Goal: Transaction & Acquisition: Purchase product/service

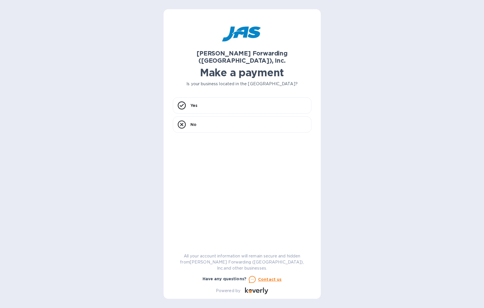
click at [270, 236] on div "Yes No" at bounding box center [242, 169] width 139 height 144
click at [248, 52] on b "[PERSON_NAME] Forwarding ([GEOGRAPHIC_DATA]), Inc." at bounding box center [242, 57] width 91 height 14
click at [191, 103] on p "Yes" at bounding box center [193, 106] width 7 height 6
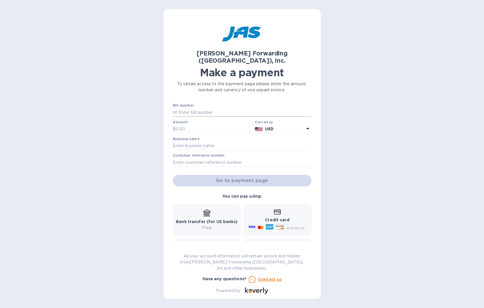
click at [188, 108] on input "text" at bounding box center [244, 112] width 134 height 9
type input "[CREDIT_CARD_NUMBER]"
click at [189, 125] on input "text" at bounding box center [213, 129] width 77 height 9
click at [197, 125] on input "text" at bounding box center [213, 129] width 77 height 9
type input "659.64"
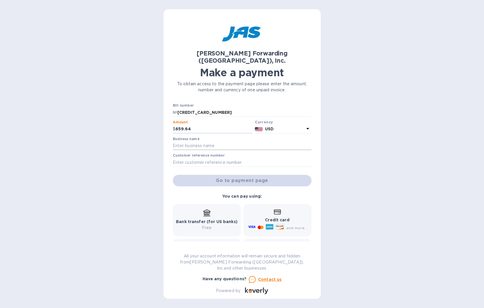
click at [199, 142] on input "text" at bounding box center [242, 146] width 139 height 9
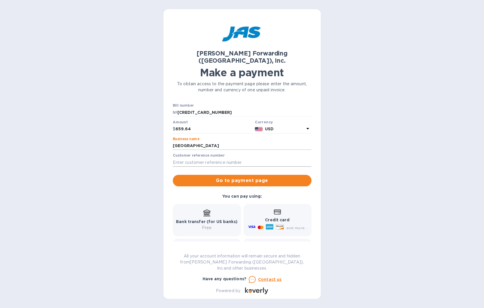
type input "[GEOGRAPHIC_DATA]"
click at [188, 158] on input "text" at bounding box center [242, 162] width 139 height 9
click at [177, 158] on input "text" at bounding box center [242, 162] width 139 height 9
paste input "[PERSON_NAME] INVOICE SFO503367475 $ 659.64"
click at [268, 158] on input "[PERSON_NAME] INVOICE SFO503367475 $ 659.64, PO" at bounding box center [242, 162] width 139 height 9
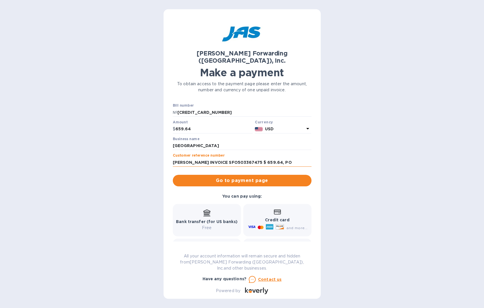
paste input "63742315"
type input "[PERSON_NAME] INVOICE SFO503367475 $ 659.64, PO63742315, FM67816"
click at [247, 177] on span "Go to payment page" at bounding box center [241, 180] width 129 height 7
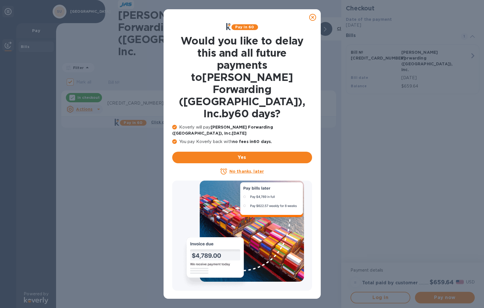
click at [315, 17] on icon at bounding box center [312, 17] width 7 height 7
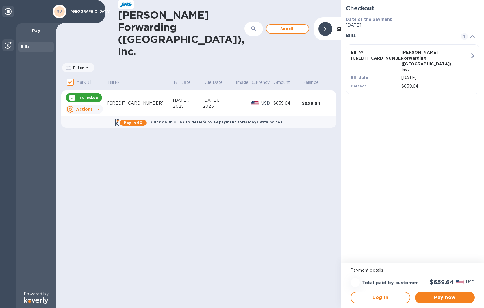
click at [270, 200] on div "[PERSON_NAME] Forwarding ([GEOGRAPHIC_DATA]), Inc. ​ Add [PERSON_NAME] to hide …" at bounding box center [198, 154] width 285 height 308
click at [447, 299] on span "Pay now" at bounding box center [445, 297] width 51 height 7
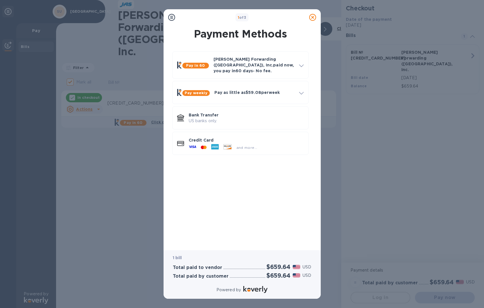
click at [171, 18] on icon at bounding box center [171, 17] width 7 height 7
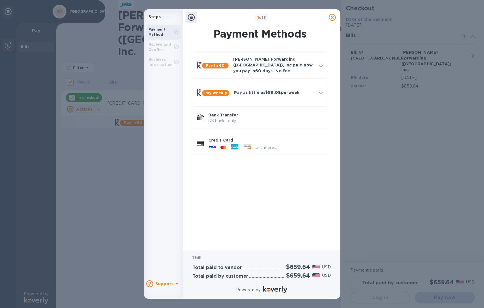
click at [332, 17] on icon at bounding box center [332, 17] width 7 height 7
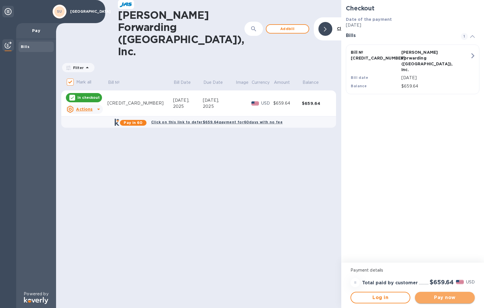
click at [453, 298] on span "Pay now" at bounding box center [445, 297] width 51 height 7
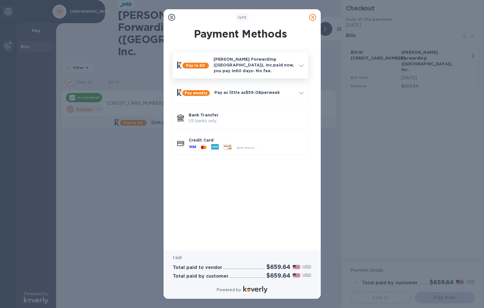
click at [198, 65] on b "Pay in 60" at bounding box center [195, 65] width 19 height 4
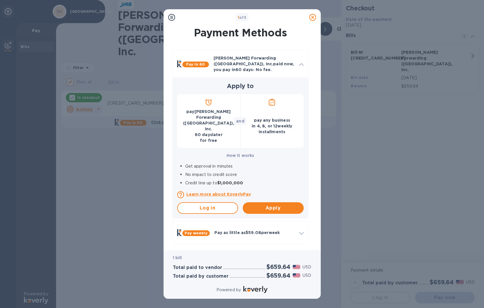
click at [349, 187] on div "1 of 3 Payment Methods Pay in 60 [PERSON_NAME] Forwarding ([GEOGRAPHIC_DATA]), …" at bounding box center [242, 154] width 484 height 308
click at [353, 193] on div "1 of 3 Payment Methods Pay in 60 [PERSON_NAME] Forwarding ([GEOGRAPHIC_DATA]), …" at bounding box center [242, 154] width 484 height 308
click at [375, 198] on div "1 of 3 Payment Methods Pay in 60 [PERSON_NAME] Forwarding ([GEOGRAPHIC_DATA]), …" at bounding box center [242, 154] width 484 height 308
click at [170, 18] on icon at bounding box center [171, 17] width 7 height 7
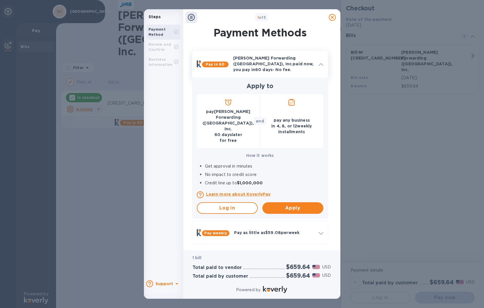
click at [213, 63] on b "Pay in 60" at bounding box center [215, 64] width 19 height 4
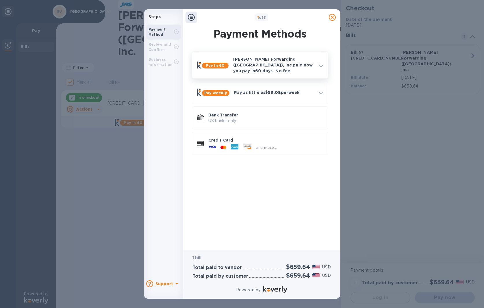
click at [323, 63] on div at bounding box center [320, 65] width 9 height 10
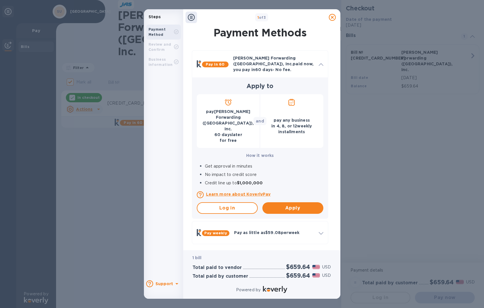
click at [333, 18] on icon at bounding box center [332, 17] width 7 height 7
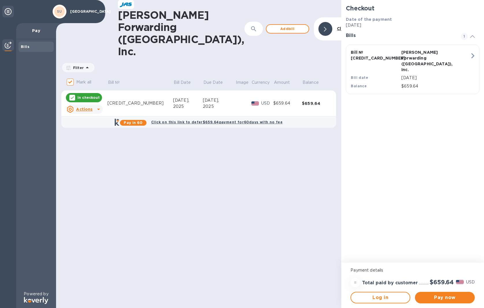
click at [87, 95] on p "In checkout" at bounding box center [88, 97] width 22 height 5
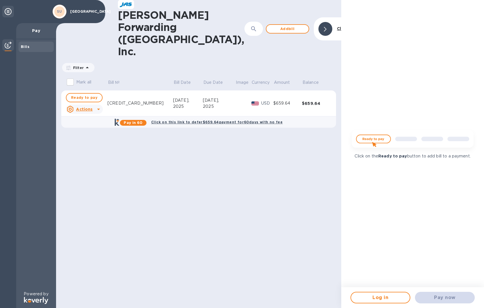
click at [369, 140] on img at bounding box center [412, 141] width 131 height 26
click at [203, 120] on b "Click on this link to defer $659.64 payment for 60 days with no fee" at bounding box center [216, 122] width 131 height 4
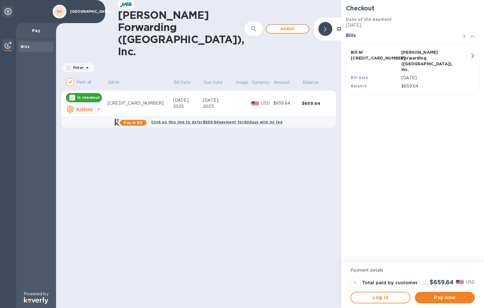
checkbox input "true"
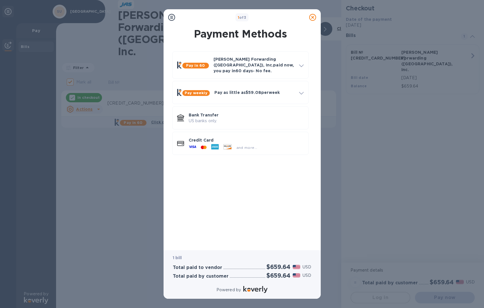
click at [312, 17] on icon at bounding box center [312, 17] width 7 height 7
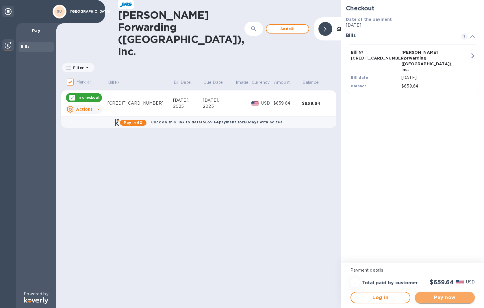
click at [445, 300] on span "Pay now" at bounding box center [445, 297] width 51 height 7
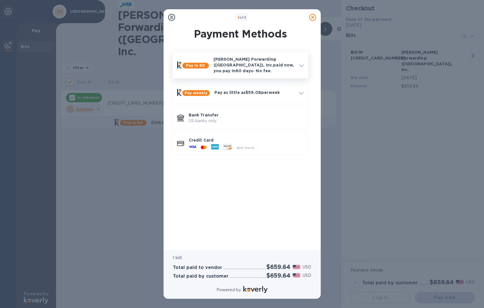
click at [254, 63] on p "[PERSON_NAME] Forwarding ([GEOGRAPHIC_DATA]), Inc. paid now, you pay [DATE] - N…" at bounding box center [254, 64] width 81 height 17
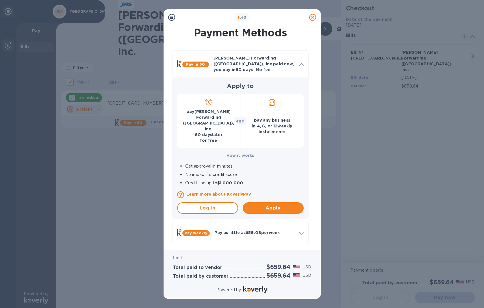
click at [202, 116] on p "pay [PERSON_NAME] Forwarding ([GEOGRAPHIC_DATA]), Inc. [DATE] for free" at bounding box center [209, 126] width 54 height 35
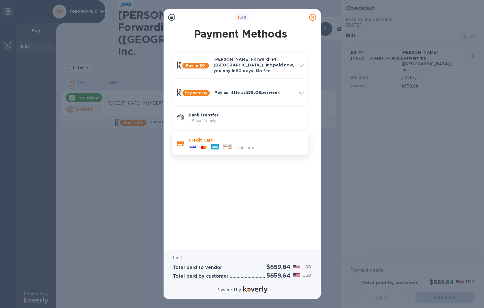
click at [202, 146] on icon at bounding box center [202, 147] width 3 height 3
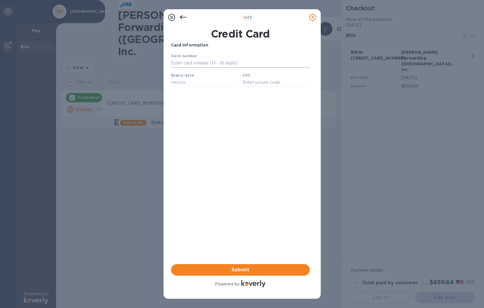
click at [189, 63] on input "text" at bounding box center [240, 63] width 139 height 9
type input "[CREDIT_CARD_NUMBER]"
click at [230, 136] on div "Card Information Your browser does not support iframes Submit Powered by" at bounding box center [240, 165] width 139 height 246
click at [192, 85] on input "text" at bounding box center [204, 82] width 67 height 9
type input "10/25"
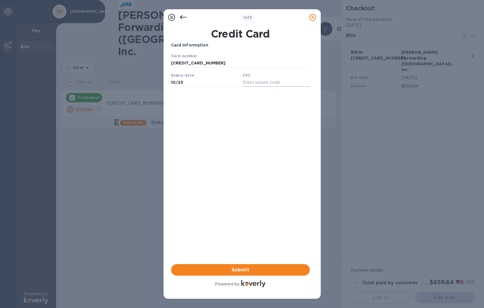
click at [254, 84] on input "text" at bounding box center [275, 82] width 67 height 9
type input "388"
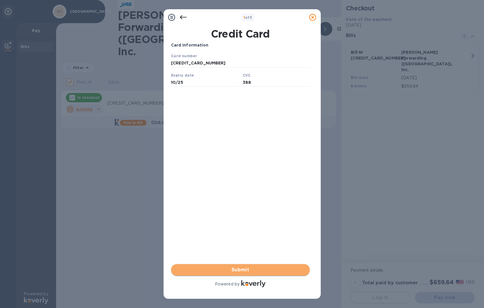
click at [249, 271] on span "Submit" at bounding box center [240, 269] width 129 height 7
